Goal: Navigation & Orientation: Find specific page/section

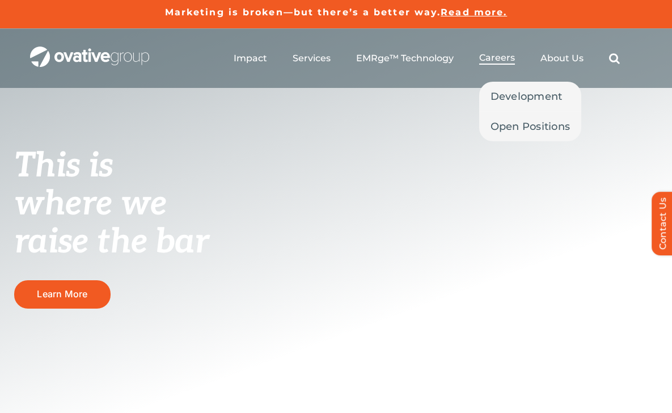
click at [508, 57] on span "Careers" at bounding box center [497, 57] width 36 height 11
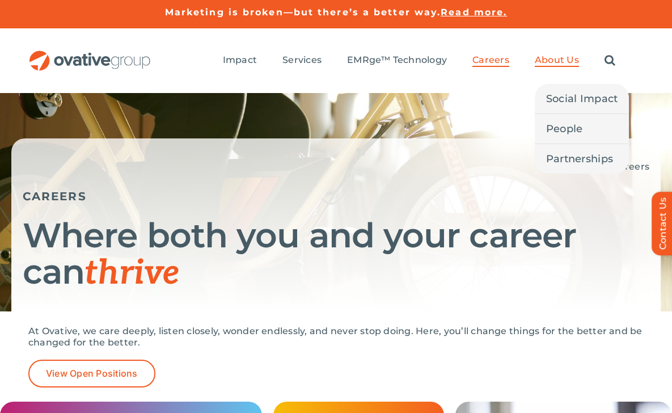
click at [552, 58] on span "About Us" at bounding box center [557, 59] width 44 height 11
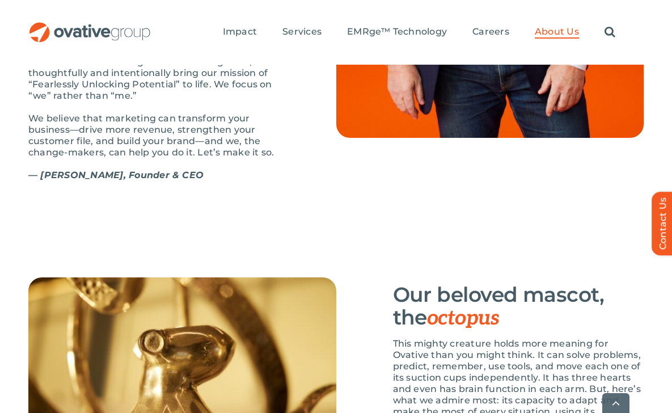
scroll to position [1259, 0]
